Goal: Check status: Check status

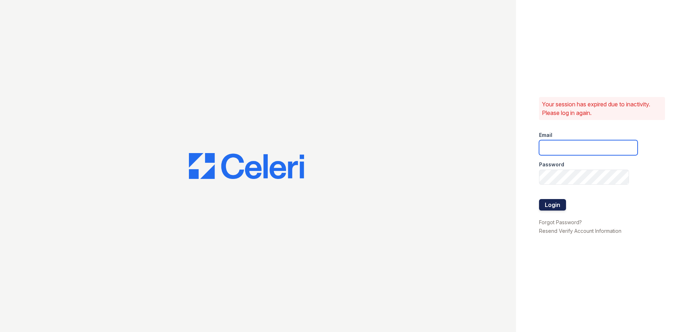
type input "arriverollingoaks@trinity-pm.com"
click at [539, 201] on button "Login" at bounding box center [552, 205] width 27 height 12
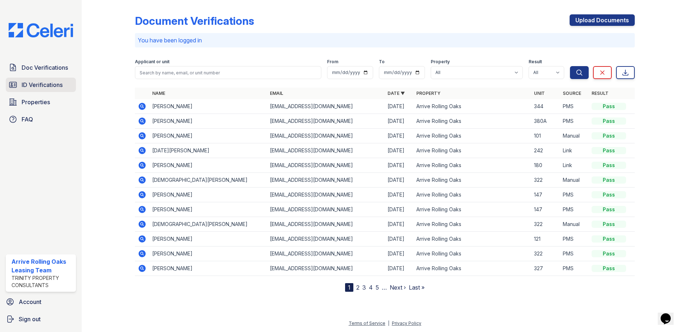
click at [43, 79] on link "ID Verifications" at bounding box center [41, 85] width 70 height 14
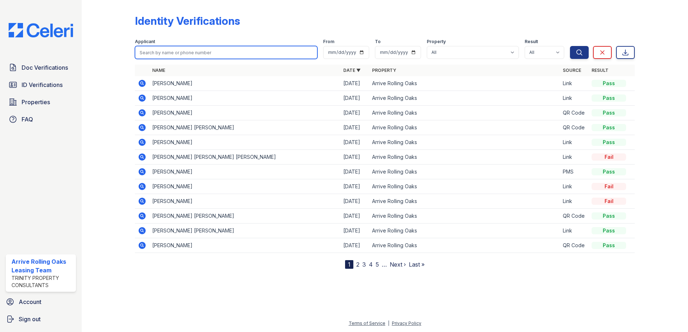
click at [195, 52] on input "search" at bounding box center [226, 52] width 182 height 13
type input "i"
type input "[DEMOGRAPHIC_DATA]"
click at [570, 46] on button "Search" at bounding box center [579, 52] width 19 height 13
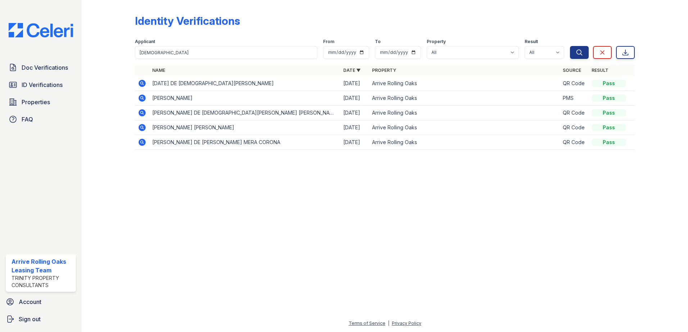
click at [142, 100] on icon at bounding box center [142, 98] width 7 height 7
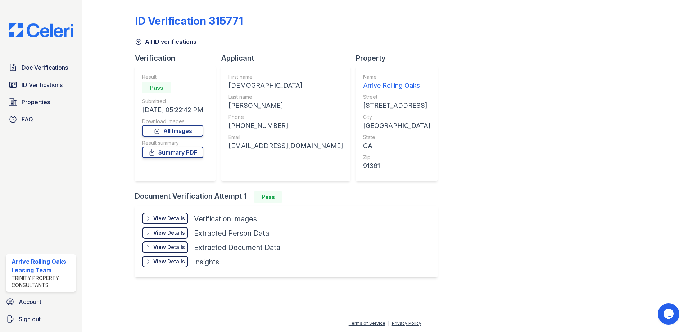
click at [178, 219] on div "View Details" at bounding box center [169, 218] width 32 height 7
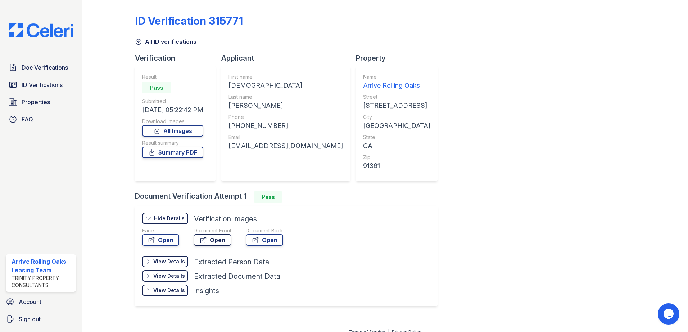
click at [205, 237] on icon at bounding box center [203, 240] width 7 height 7
click at [263, 144] on div "marquez4444220@gmail.com" at bounding box center [285, 146] width 114 height 10
copy div "marquez4444220@gmail.com"
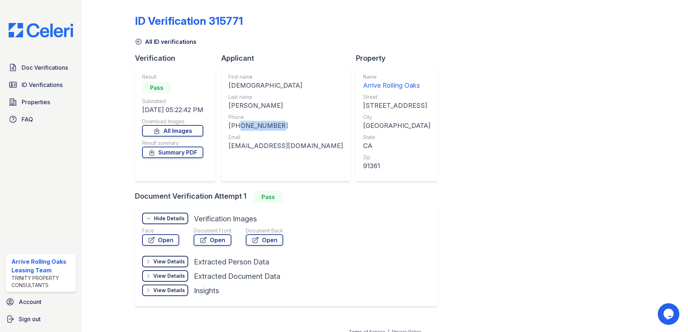
drag, startPoint x: 237, startPoint y: 127, endPoint x: 286, endPoint y: 125, distance: 49.3
click at [286, 125] on div "+18053417601" at bounding box center [285, 126] width 114 height 10
copy div "8053417601"
click at [468, 16] on div "ID Verification 315771" at bounding box center [385, 23] width 500 height 19
click at [214, 240] on link "Open" at bounding box center [213, 241] width 38 height 12
